Goal: Transaction & Acquisition: Obtain resource

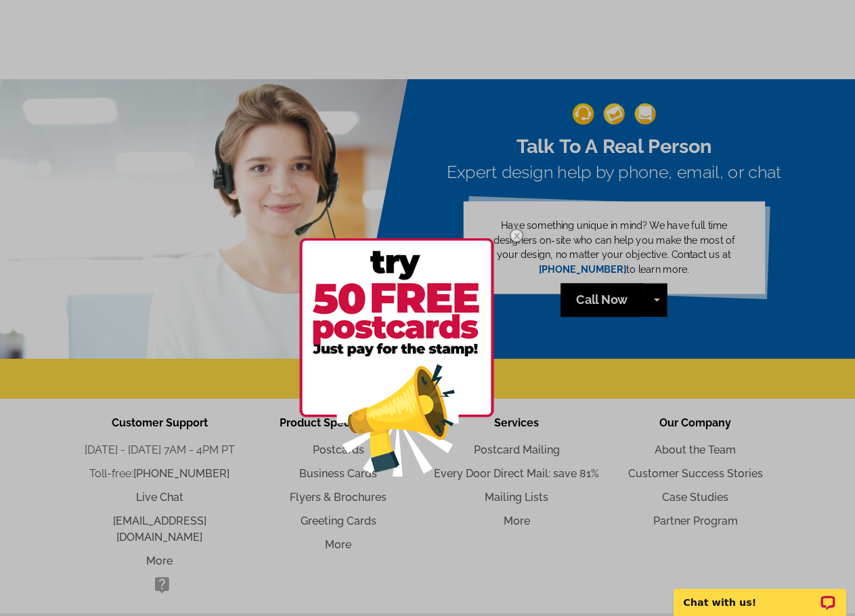
click at [538, 473] on div at bounding box center [427, 308] width 855 height 616
click at [518, 232] on img at bounding box center [516, 235] width 39 height 39
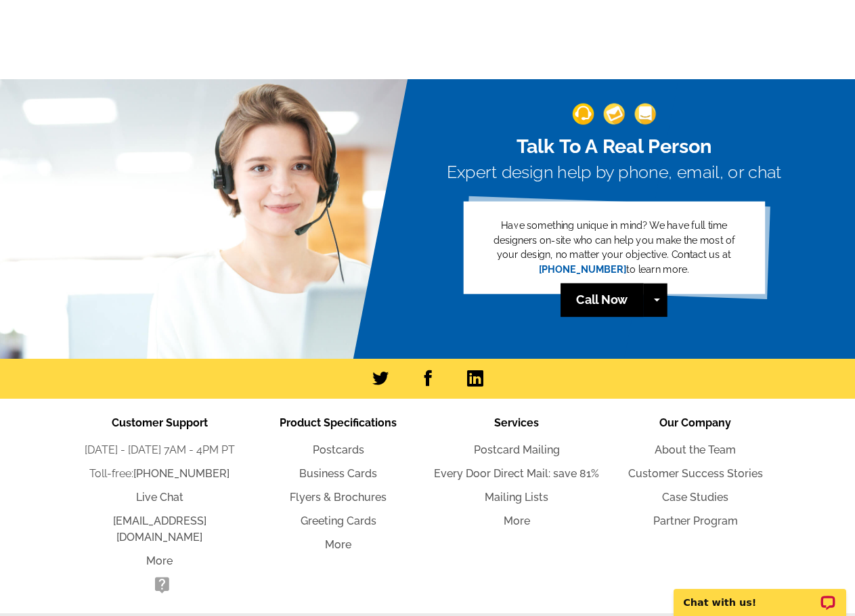
click at [532, 475] on link "Every Door Direct Mail: save 81%" at bounding box center [516, 473] width 165 height 13
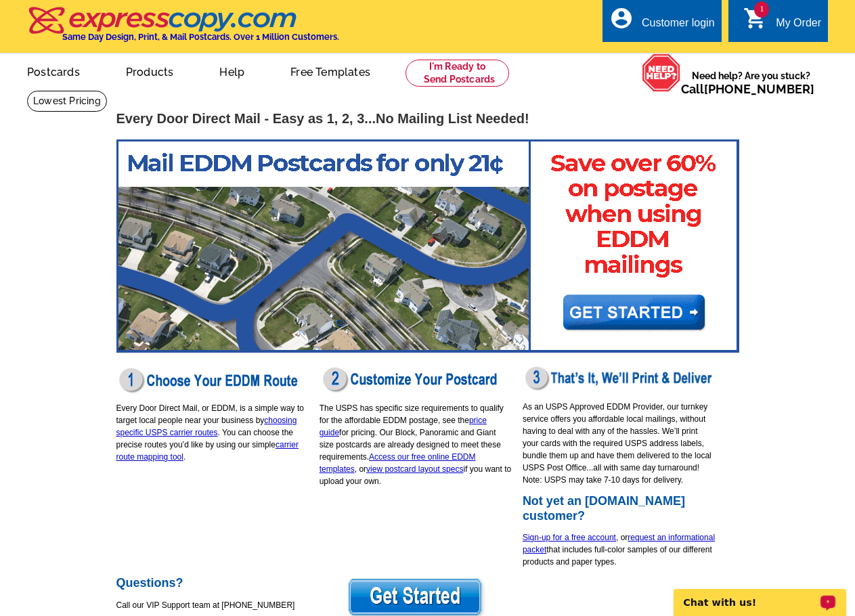
click at [446, 510] on div "Every Door Direct Mail - Easy as 1, 2, 3...No Mailing List Needed! Every Door D…" at bounding box center [428, 362] width 650 height 544
click at [430, 463] on link "Access our free online EDDM templates" at bounding box center [398, 463] width 156 height 22
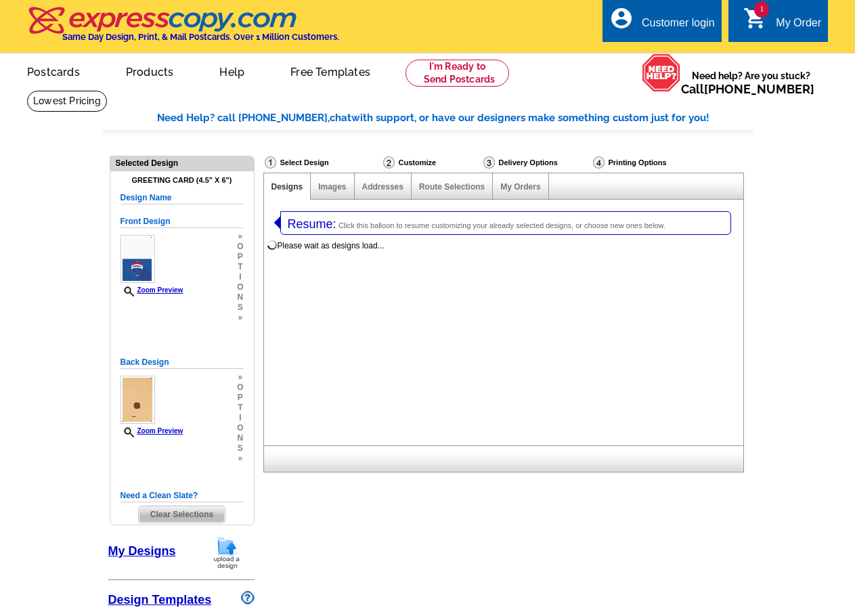
select select "5"
select select "4"
select select "11"
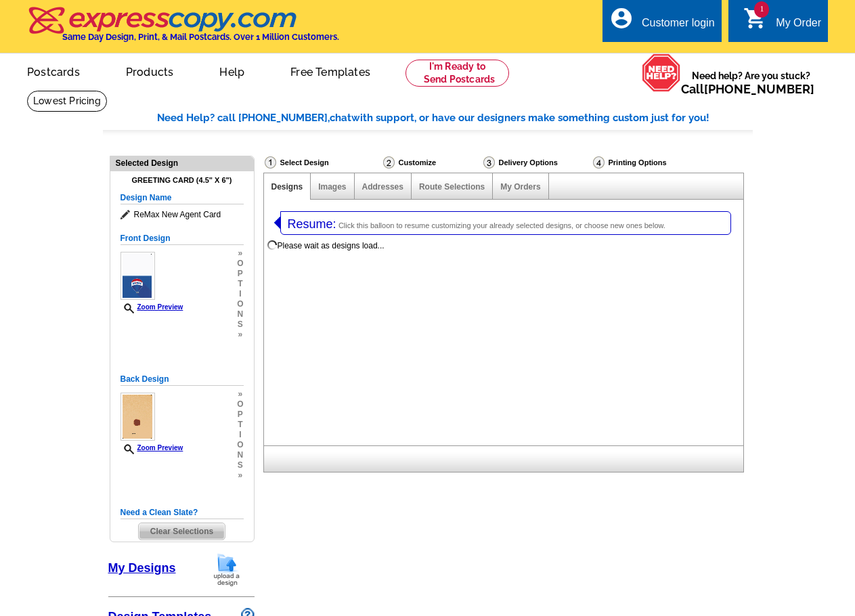
select select "971"
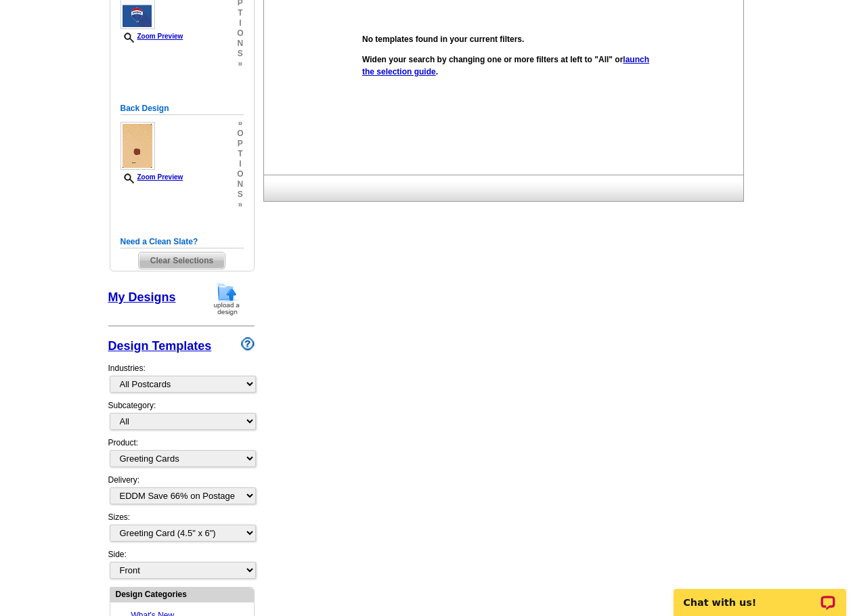
scroll to position [339, 0]
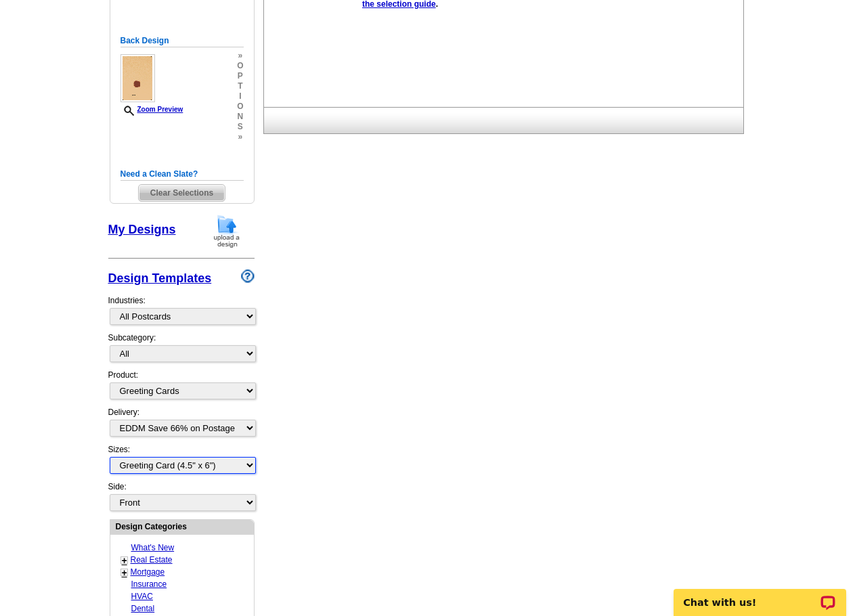
click at [209, 460] on select "All Greeting Card (4.5" x 6") Greeting Card - Large (8.5" x 5.5")" at bounding box center [183, 465] width 146 height 17
click at [335, 490] on div "Need Help? call 800-260-5887, chat with support, or have our designers make som…" at bounding box center [428, 411] width 650 height 1279
click at [218, 467] on select "All Greeting Card (4.5" x 6") Greeting Card - Large (8.5" x 5.5")" at bounding box center [183, 465] width 146 height 17
click at [216, 469] on select "All Greeting Card (4.5" x 6") Greeting Card - Large (8.5" x 5.5")" at bounding box center [183, 465] width 146 height 17
click at [288, 499] on div "Need Help? call 800-260-5887, chat with support, or have our designers make som…" at bounding box center [428, 411] width 650 height 1279
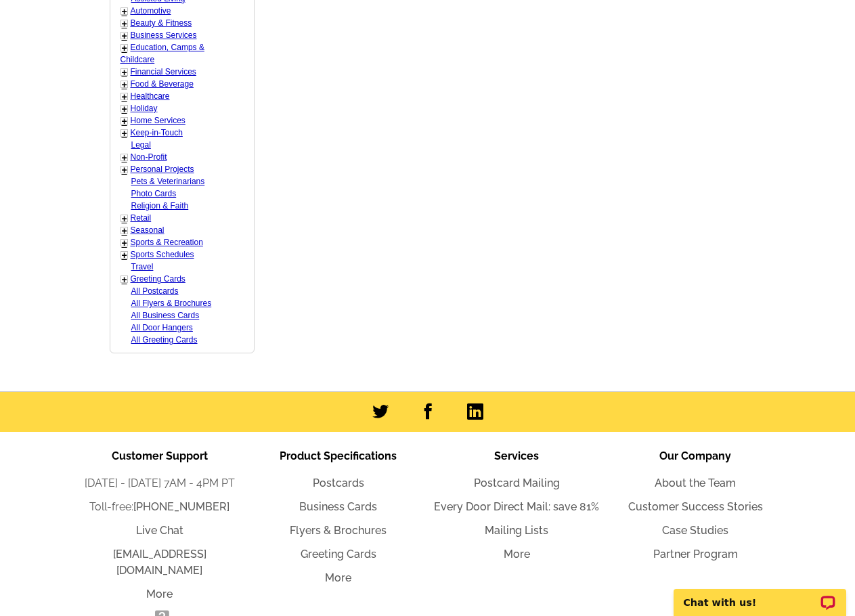
scroll to position [1016, 0]
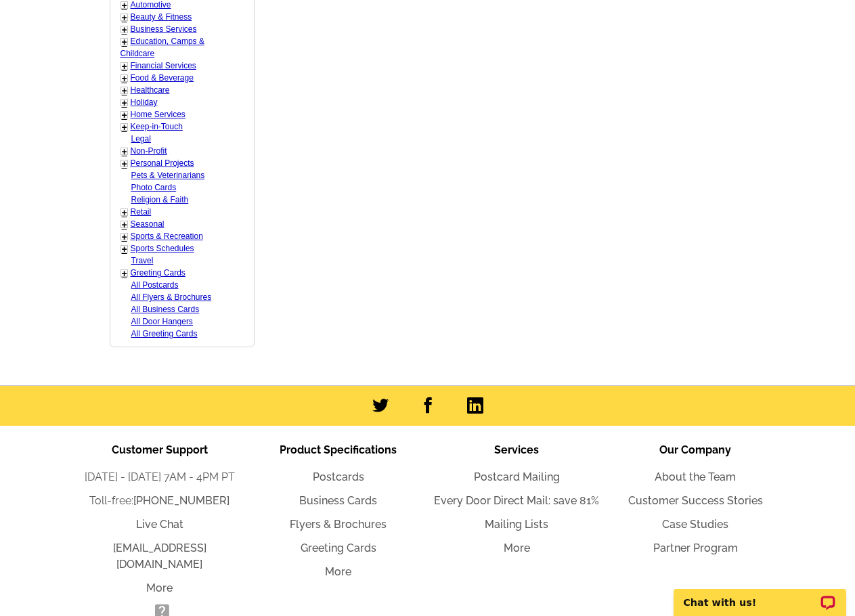
click at [499, 505] on link "Every Door Direct Mail: save 81%" at bounding box center [516, 500] width 165 height 13
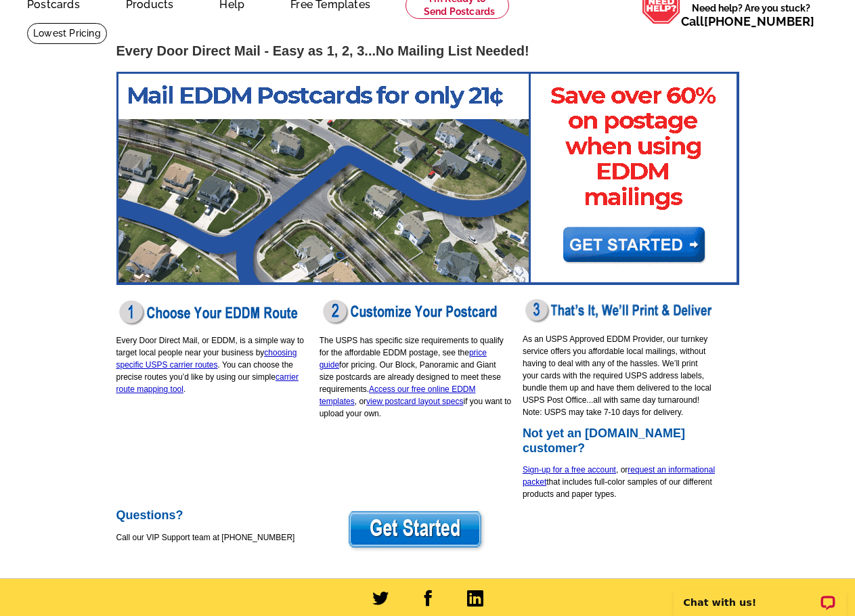
click at [425, 406] on link "view postcard layout specs" at bounding box center [414, 401] width 97 height 9
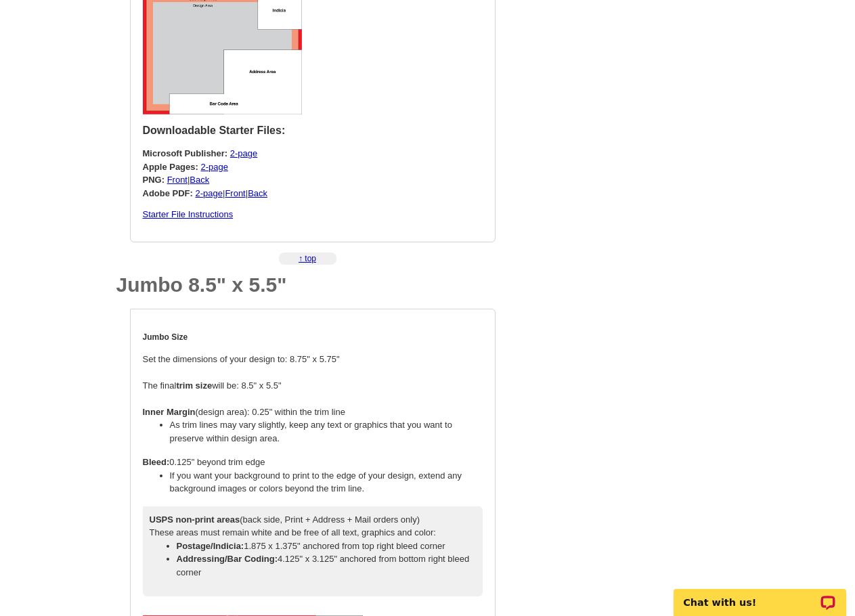
scroll to position [985, 0]
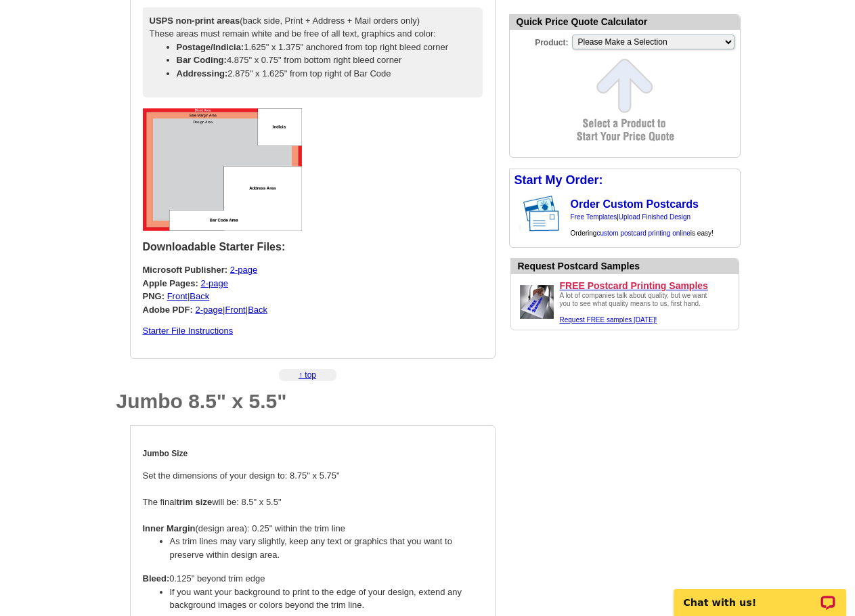
click at [349, 119] on p at bounding box center [313, 169] width 340 height 123
select select "1"
